Goal: Information Seeking & Learning: Learn about a topic

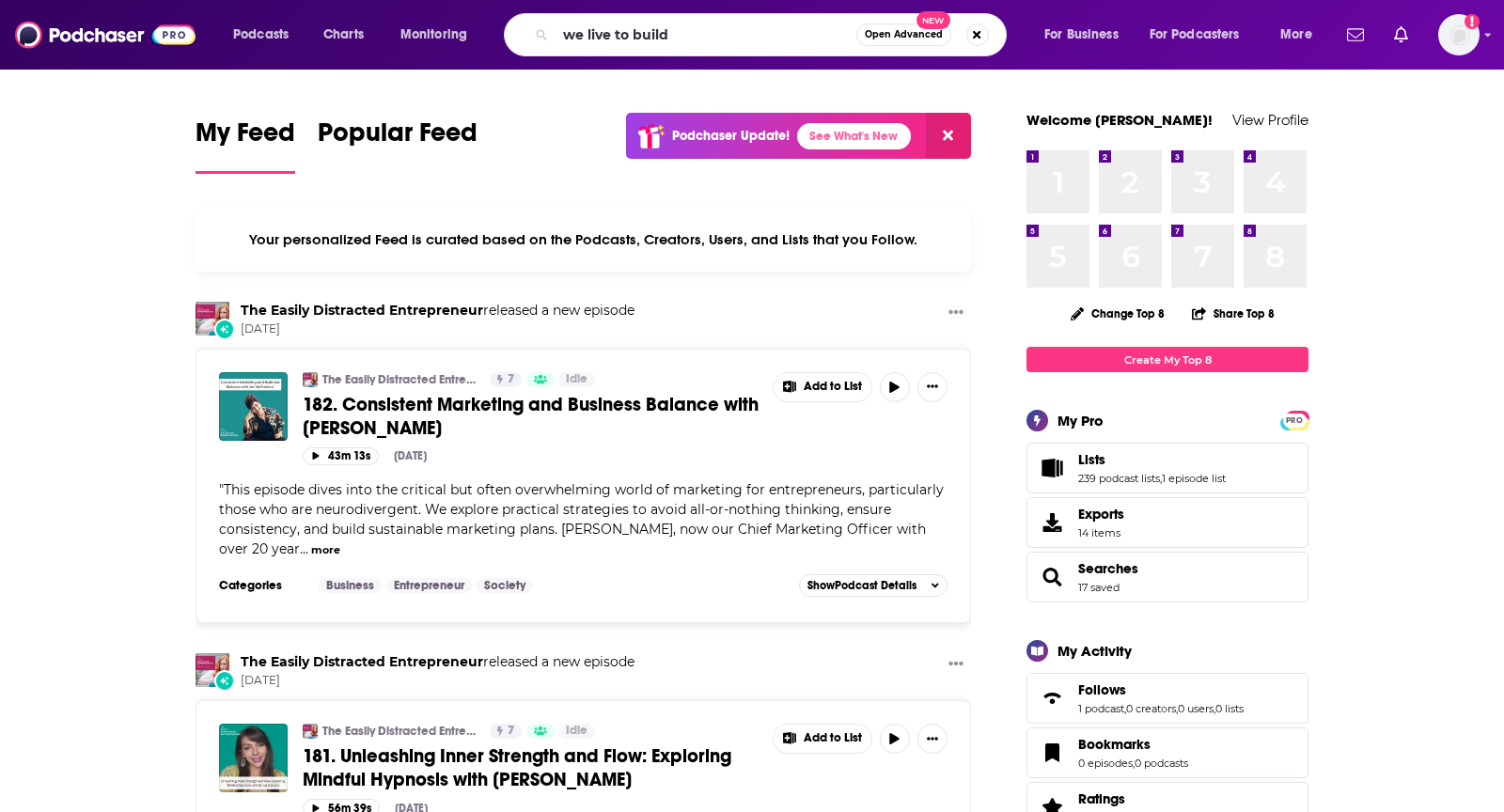
type input "we live to build"
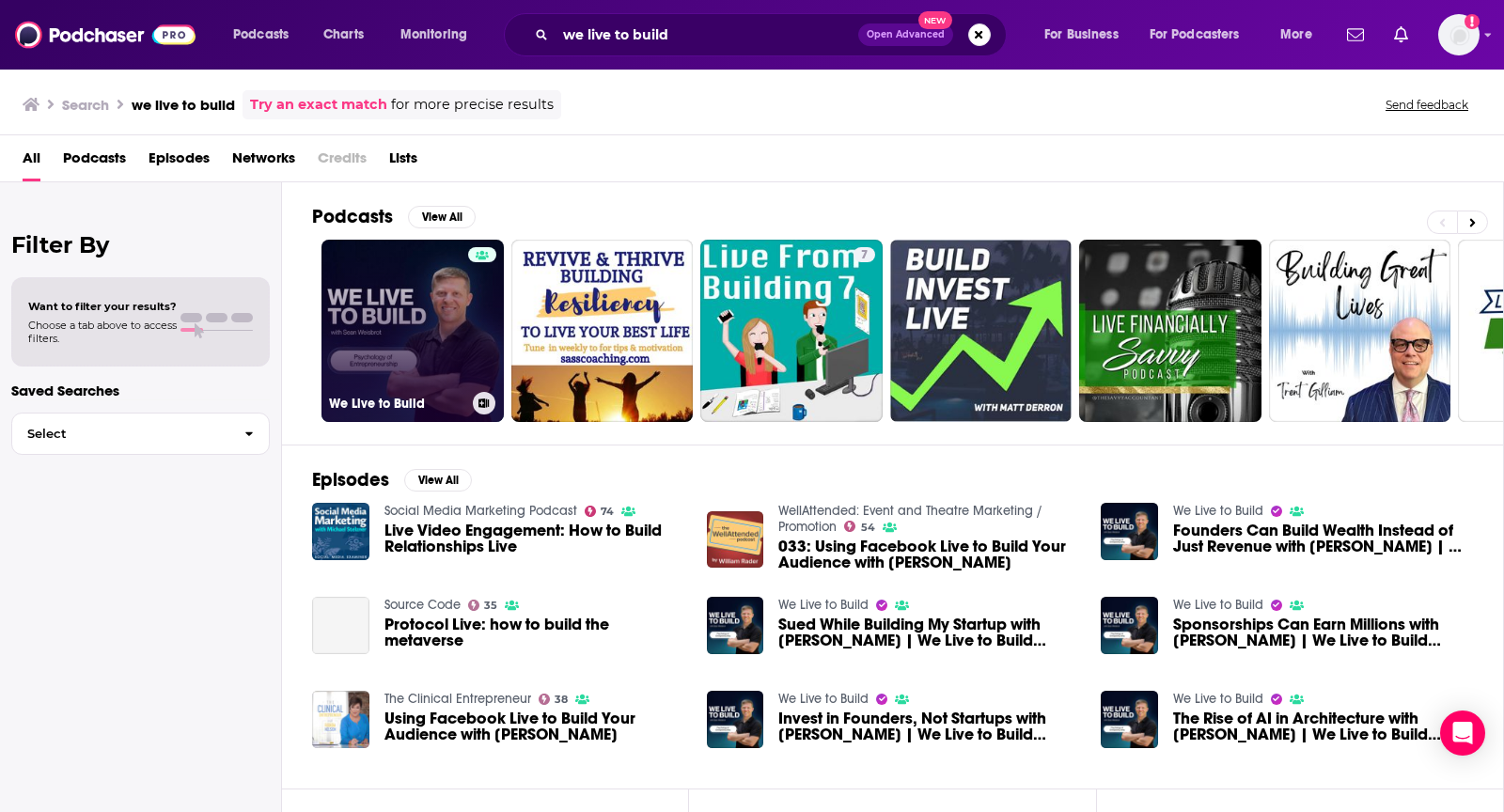
click at [404, 306] on link "We Live to Build" at bounding box center [412, 331] width 182 height 182
